Goal: Information Seeking & Learning: Learn about a topic

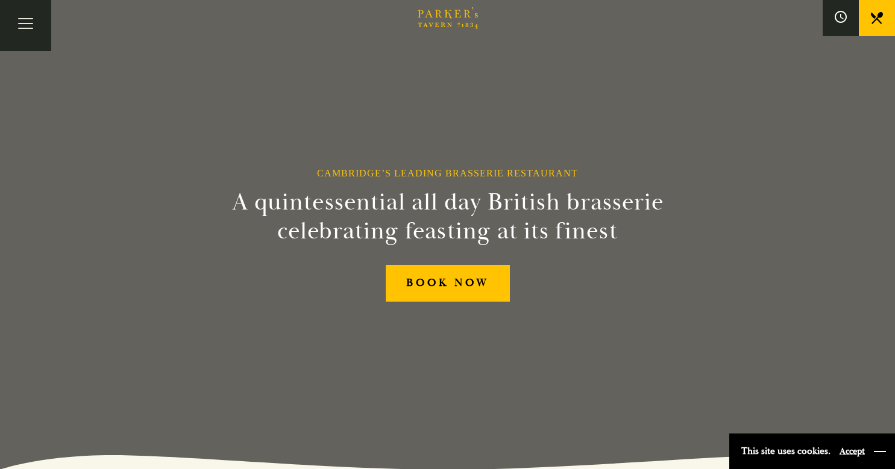
click at [881, 450] on button "button" at bounding box center [880, 452] width 12 height 12
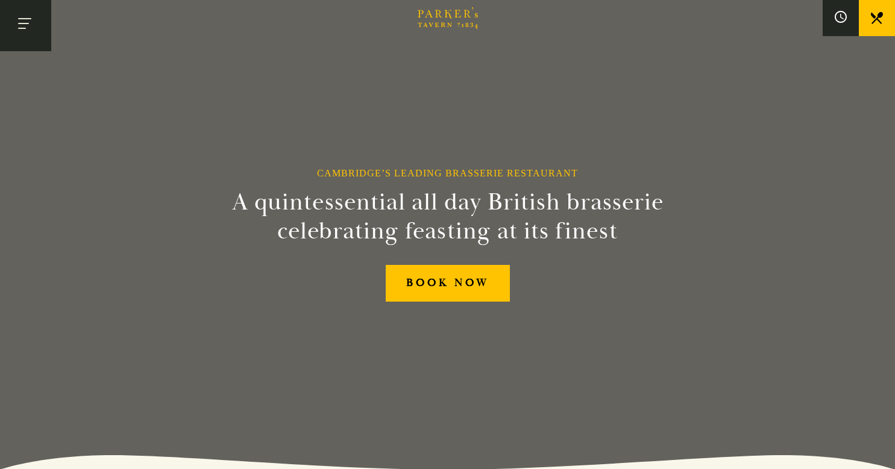
click at [33, 28] on button "Toggle navigation" at bounding box center [25, 25] width 51 height 51
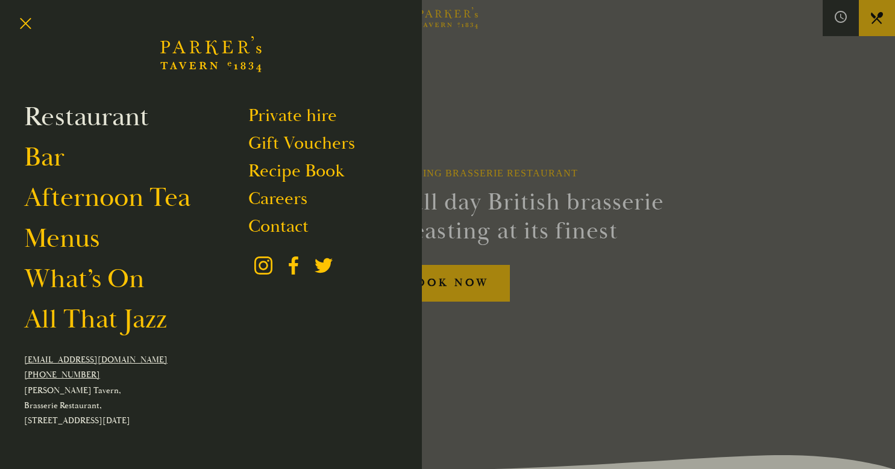
click at [62, 115] on link "Restaurant" at bounding box center [86, 117] width 125 height 34
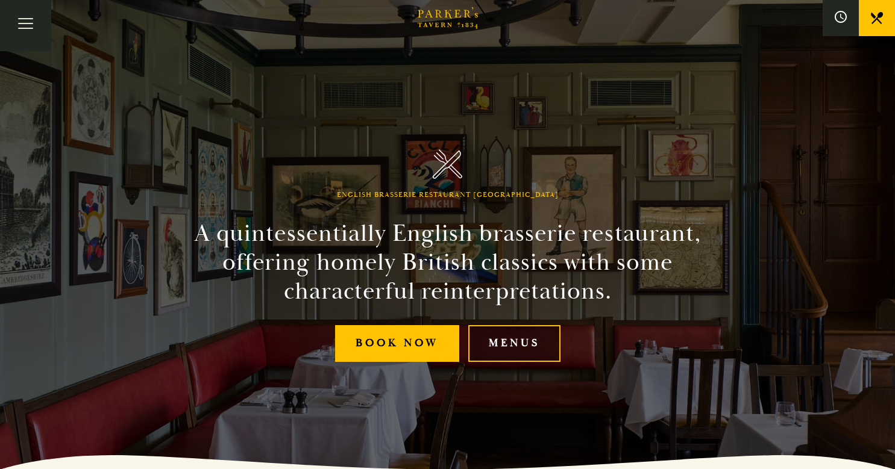
click at [528, 340] on link "Menus" at bounding box center [514, 343] width 92 height 37
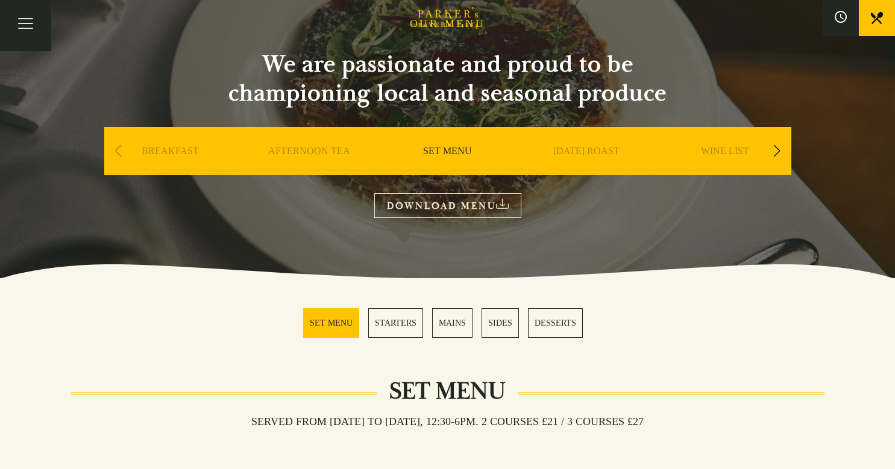
scroll to position [86, 0]
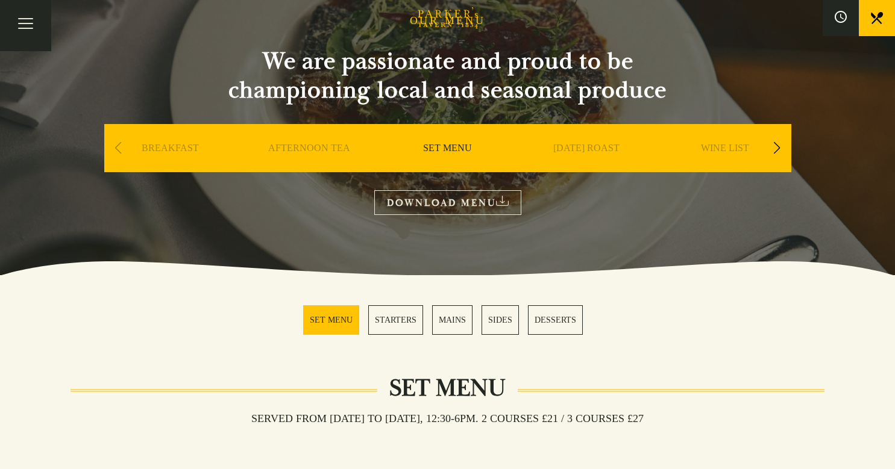
click at [400, 318] on link "STARTERS" at bounding box center [395, 321] width 55 height 30
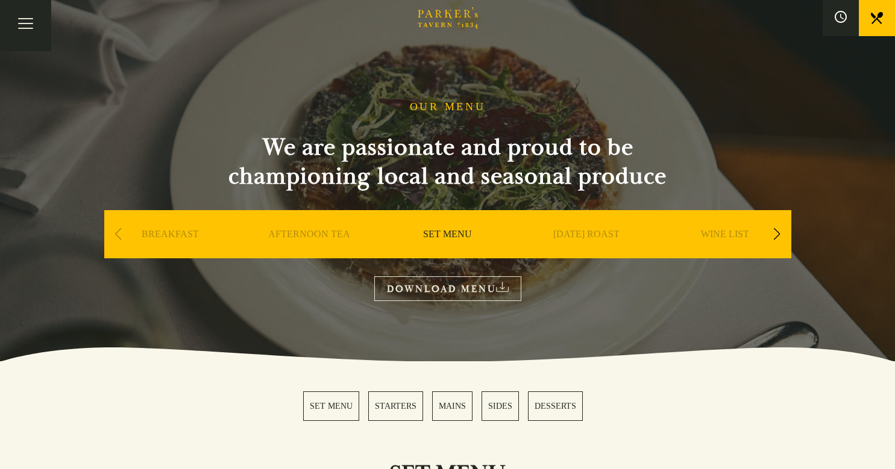
scroll to position [86, 0]
